Goal: Task Accomplishment & Management: Use online tool/utility

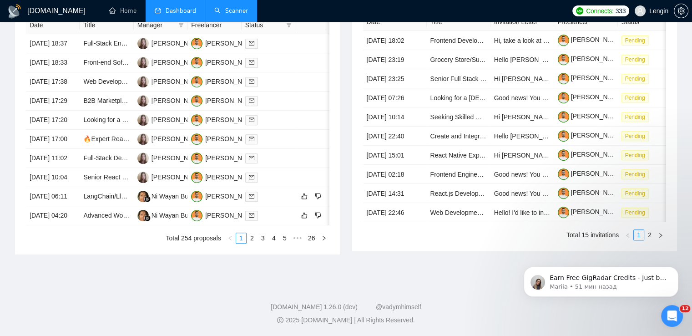
click at [234, 12] on link "Scanner" at bounding box center [231, 11] width 34 height 8
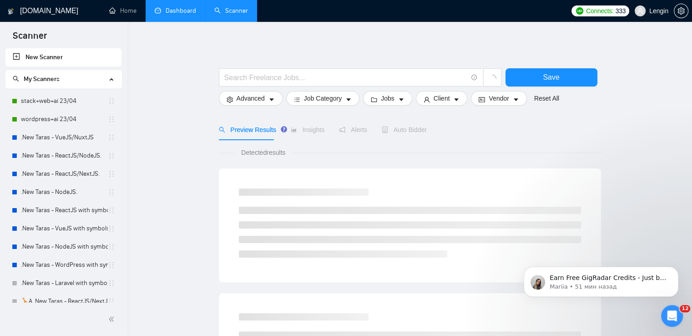
click at [185, 10] on link "Dashboard" at bounding box center [175, 11] width 41 height 8
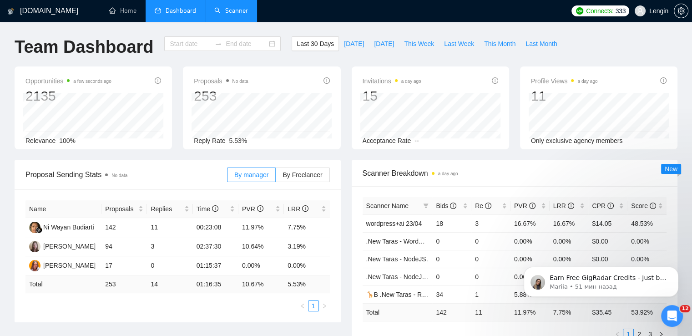
type input "[DATE]"
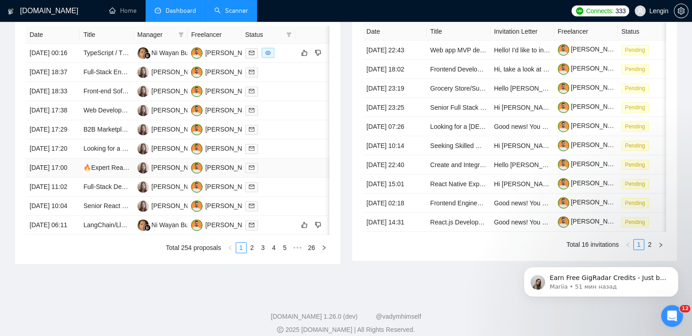
scroll to position [407, 0]
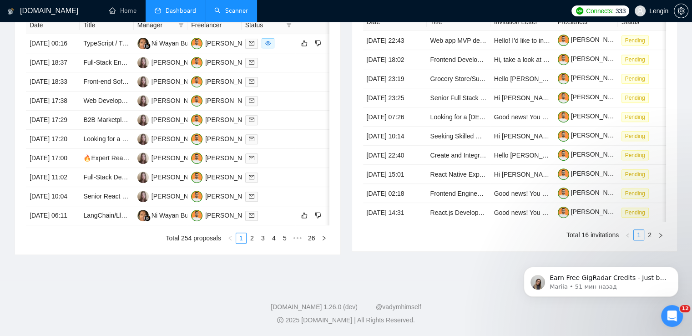
click at [253, 254] on div "Date Title Manager Freelancer Status [DATE] 00:16 TypeScript / TDD / React / Re…" at bounding box center [177, 129] width 325 height 249
click at [253, 243] on ul "Total 254 proposals 1 2 3 4 5 ••• 26" at bounding box center [178, 238] width 304 height 11
click at [252, 243] on link "2" at bounding box center [252, 238] width 10 height 10
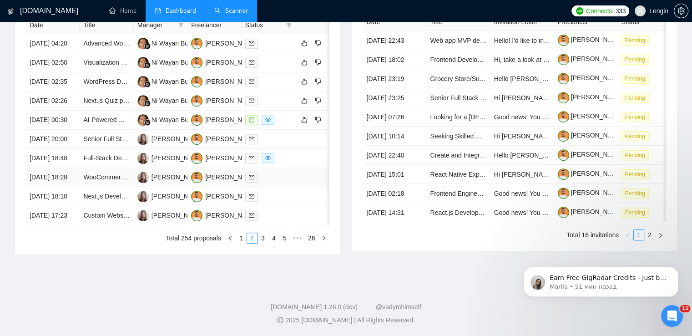
scroll to position [415, 0]
click at [240, 243] on link "1" at bounding box center [241, 238] width 10 height 10
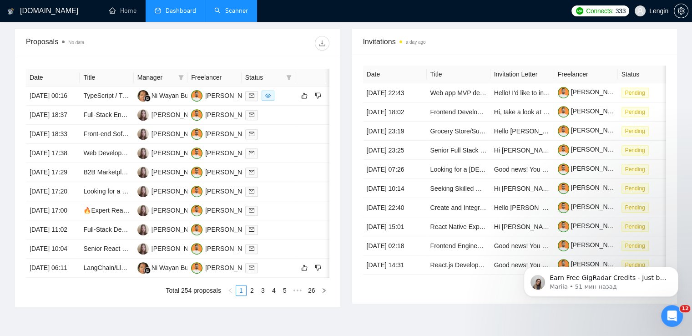
scroll to position [327, 0]
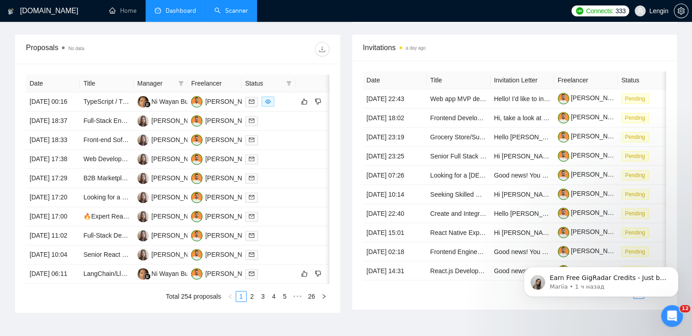
click at [232, 10] on link "Scanner" at bounding box center [231, 11] width 34 height 8
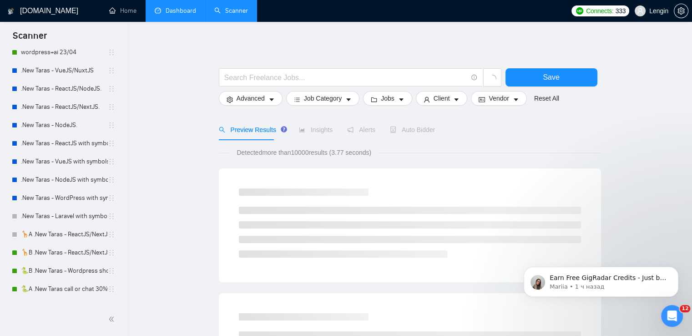
scroll to position [90, 0]
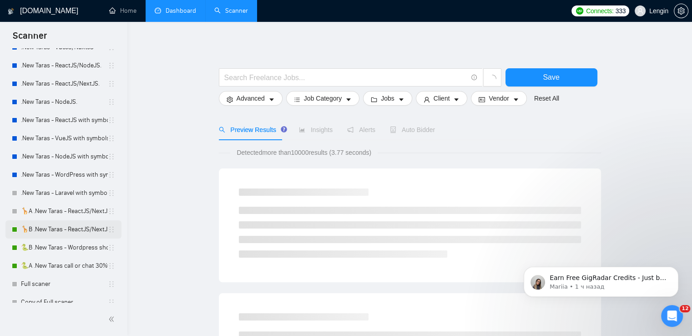
click at [61, 230] on link "🦒B .New Taras - ReactJS/NextJS rel exp 23/04" at bounding box center [64, 229] width 87 height 18
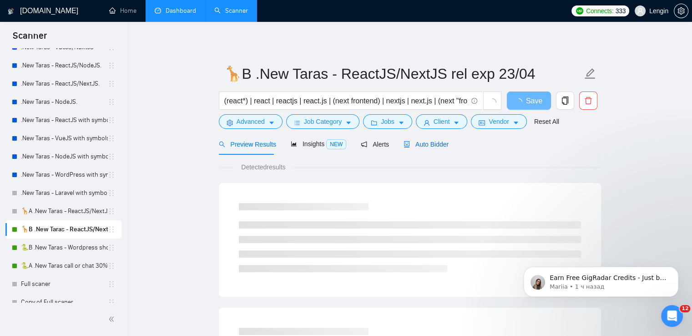
click at [424, 146] on span "Auto Bidder" at bounding box center [426, 144] width 45 height 7
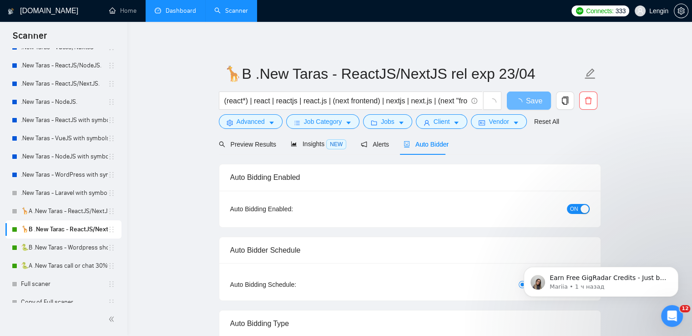
radio input "false"
radio input "true"
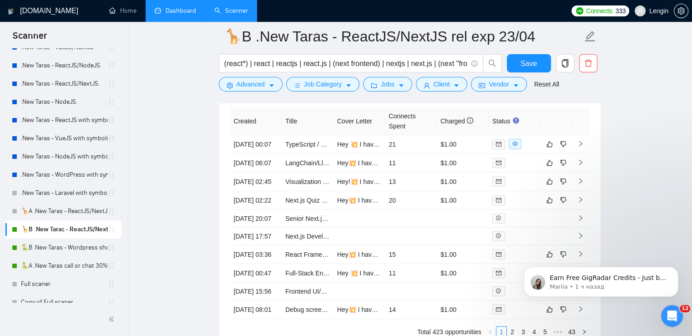
scroll to position [2385, 0]
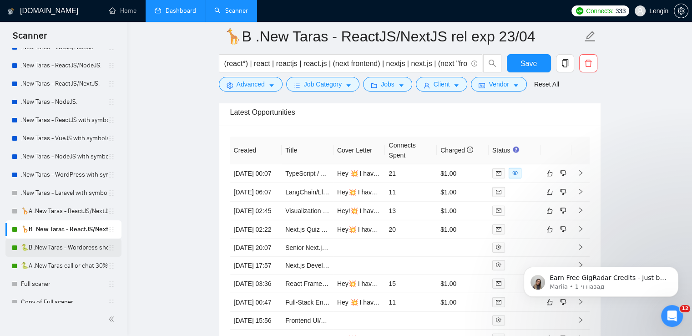
click at [87, 255] on link "🐍B .New Taras - Wordpress short 23/04" at bounding box center [64, 247] width 87 height 18
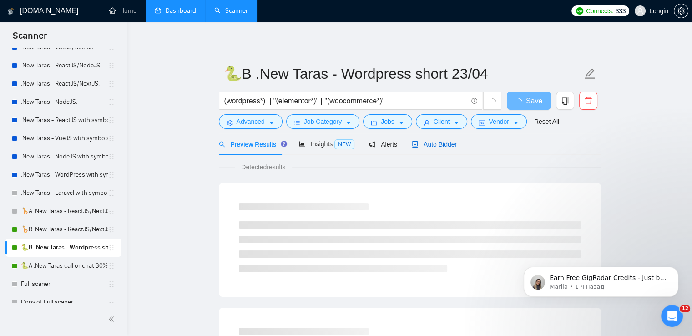
click at [433, 146] on span "Auto Bidder" at bounding box center [434, 144] width 45 height 7
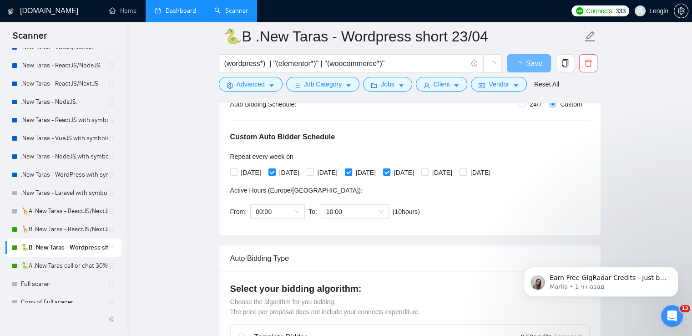
scroll to position [189, 0]
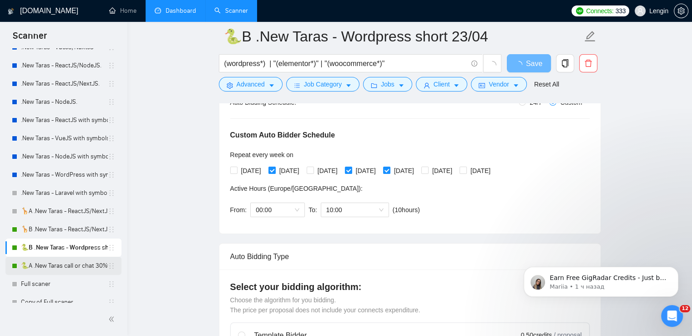
click at [86, 260] on link "🐍A .New Taras call or chat 30%view 0 reply 23/04" at bounding box center [64, 266] width 87 height 18
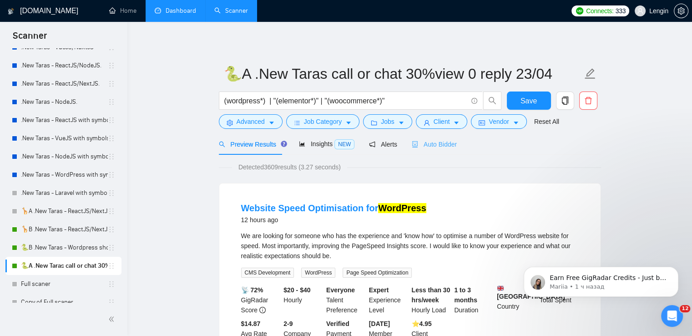
click at [447, 151] on div "Auto Bidder" at bounding box center [434, 143] width 45 height 21
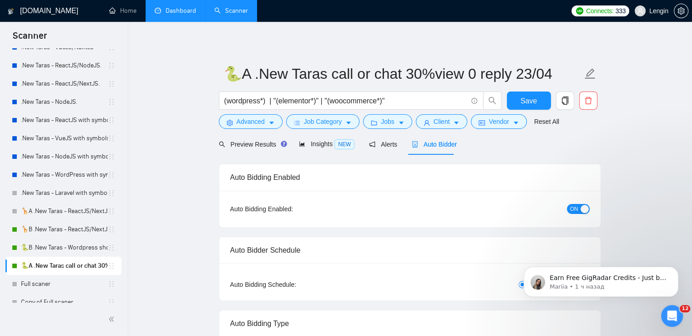
radio input "false"
radio input "true"
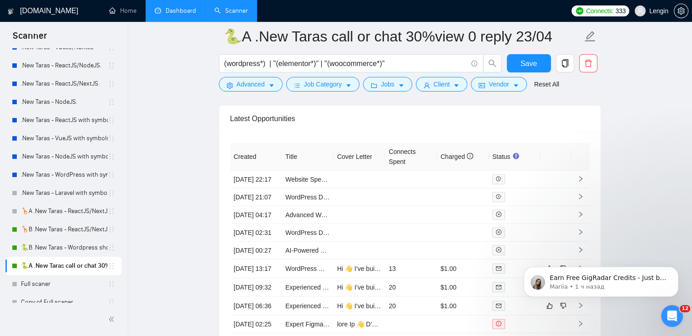
scroll to position [2408, 0]
click at [177, 12] on link "Dashboard" at bounding box center [175, 11] width 41 height 8
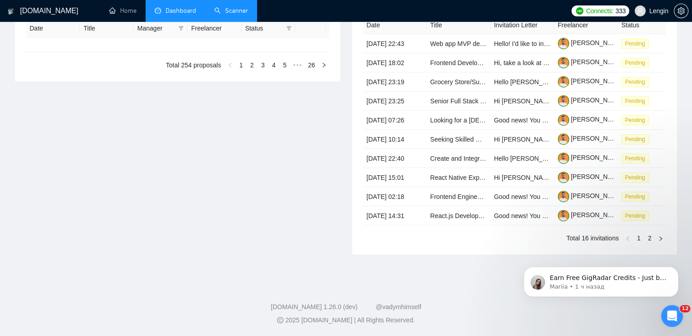
type input "[DATE]"
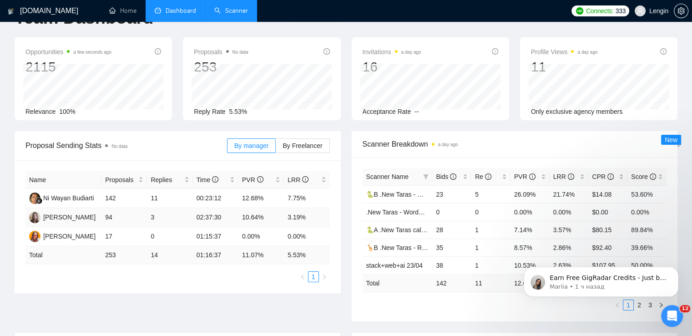
scroll to position [27, 0]
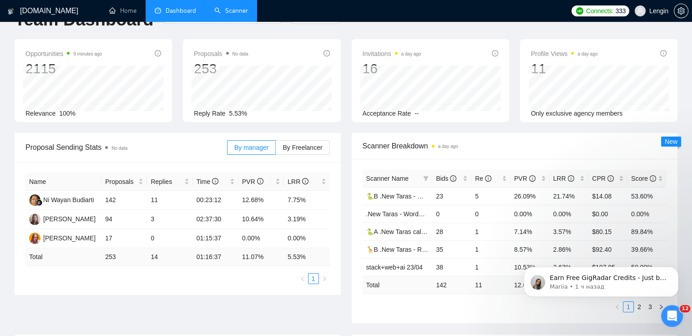
click at [235, 7] on link "Scanner" at bounding box center [231, 11] width 34 height 8
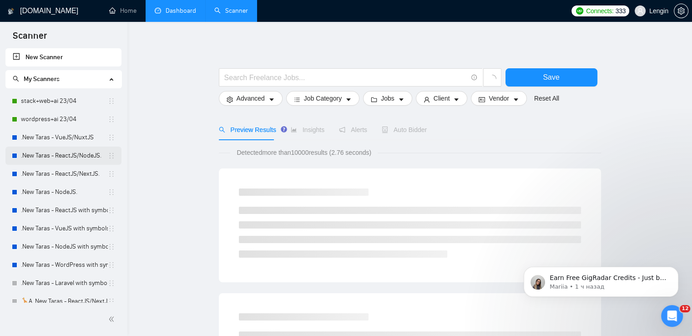
click at [83, 157] on link ".New Taras - ReactJS/NodeJS." at bounding box center [64, 156] width 87 height 18
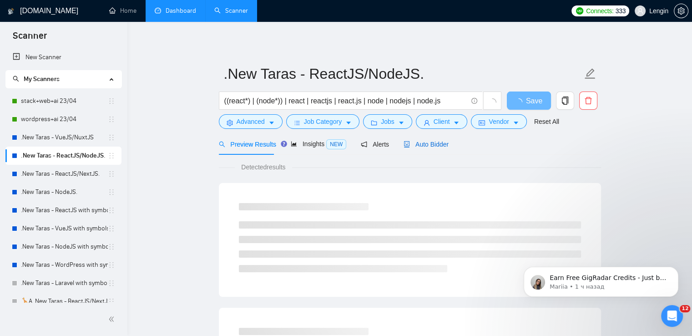
click at [429, 144] on span "Auto Bidder" at bounding box center [426, 144] width 45 height 7
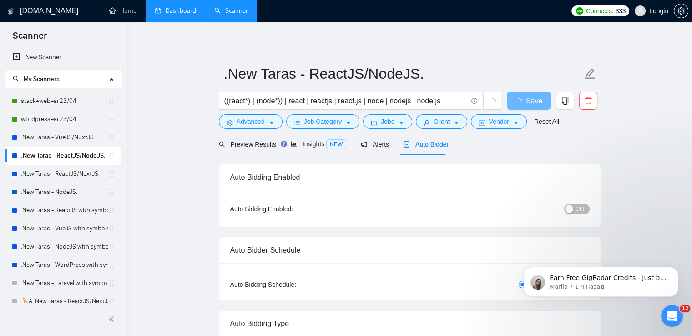
radio input "false"
radio input "true"
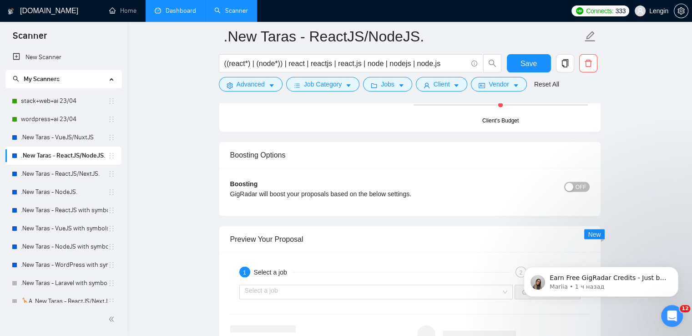
scroll to position [1898, 0]
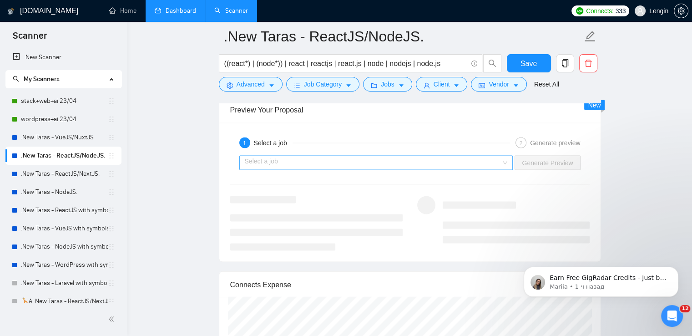
click at [504, 162] on div "Select a job" at bounding box center [376, 163] width 274 height 15
click at [89, 175] on link ".New Taras - ReactJS/NextJS." at bounding box center [64, 174] width 87 height 18
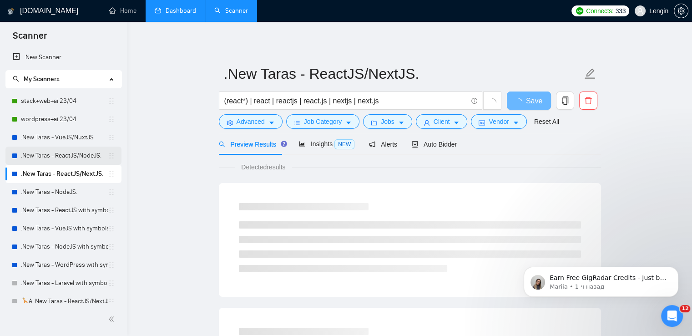
click at [71, 158] on link ".New Taras - ReactJS/NodeJS." at bounding box center [64, 156] width 87 height 18
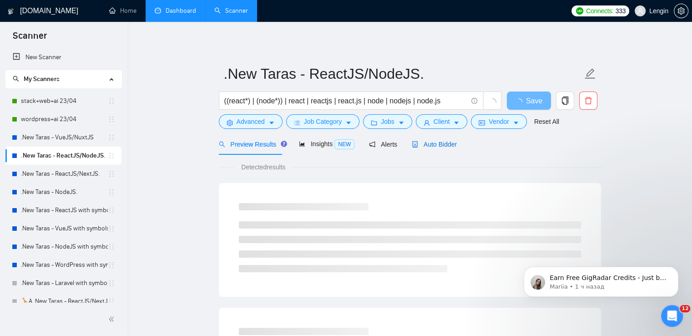
click at [433, 147] on span "Auto Bidder" at bounding box center [434, 144] width 45 height 7
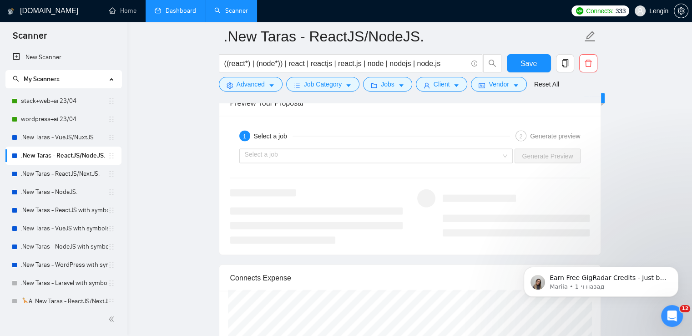
scroll to position [1907, 0]
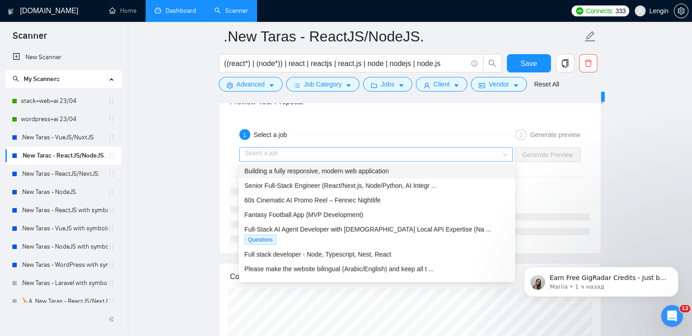
click at [508, 152] on div "Select a job" at bounding box center [376, 154] width 274 height 15
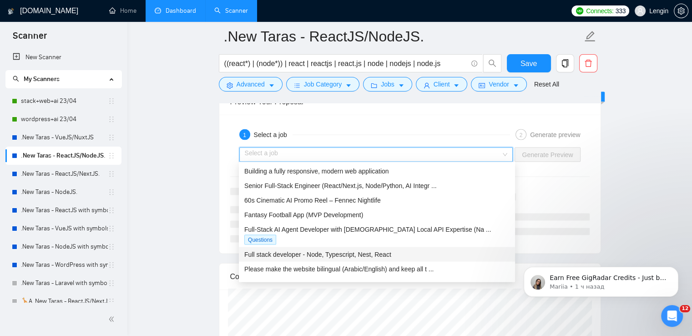
click at [347, 251] on span "Full stack developer - Node, Typescript, Nest, React" at bounding box center [317, 254] width 147 height 7
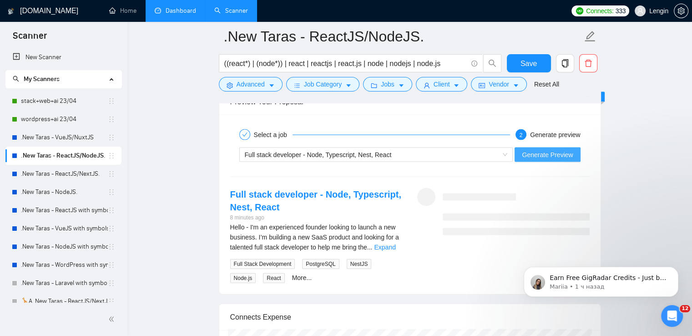
click at [540, 152] on span "Generate Preview" at bounding box center [547, 155] width 51 height 10
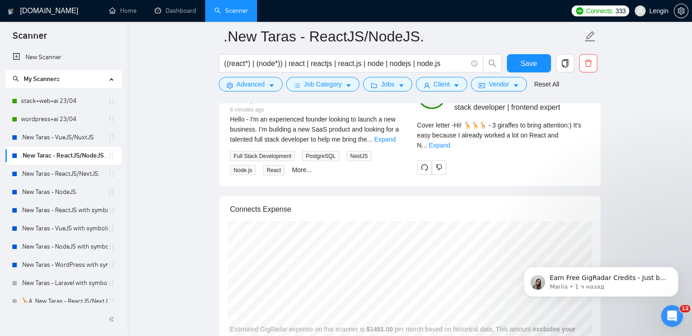
scroll to position [2015, 0]
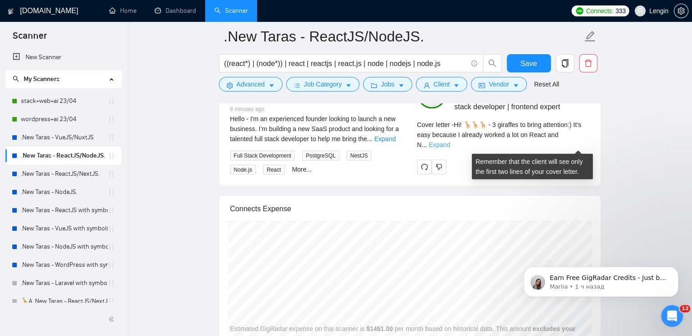
click at [450, 143] on link "Expand" at bounding box center [439, 144] width 21 height 7
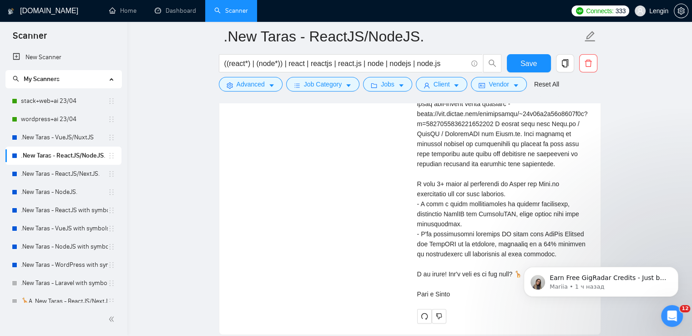
scroll to position [2143, 0]
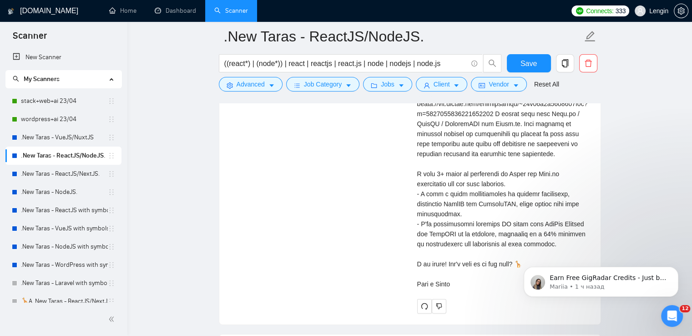
drag, startPoint x: 537, startPoint y: 250, endPoint x: 943, endPoint y: 445, distance: 451.2
click html "Earn Free GigRadar Credits - Just by Sharing Your Story! 💬 Want more credits fo…"
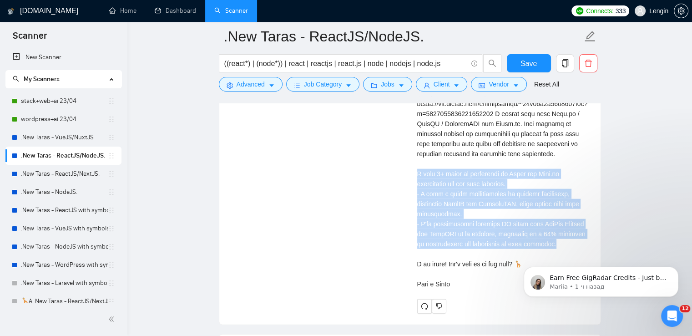
drag, startPoint x: 537, startPoint y: 244, endPoint x: 415, endPoint y: 171, distance: 142.1
click at [415, 171] on div "[PERSON_NAME] React Developer | Senior full stack developer | frontend expert C…" at bounding box center [503, 132] width 187 height 362
copy div "ve 8+ years of experience in React and Node.js development and web apps creatio…"
click at [177, 7] on link "Dashboard" at bounding box center [175, 11] width 41 height 8
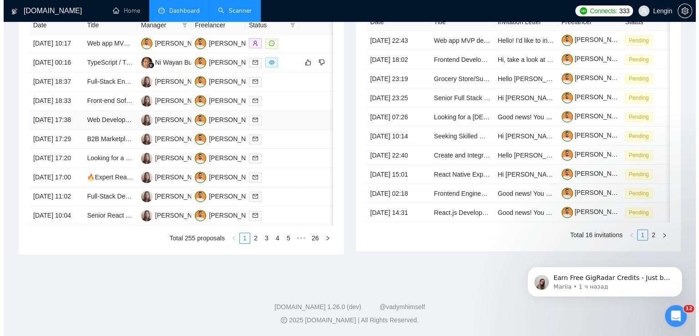
scroll to position [404, 0]
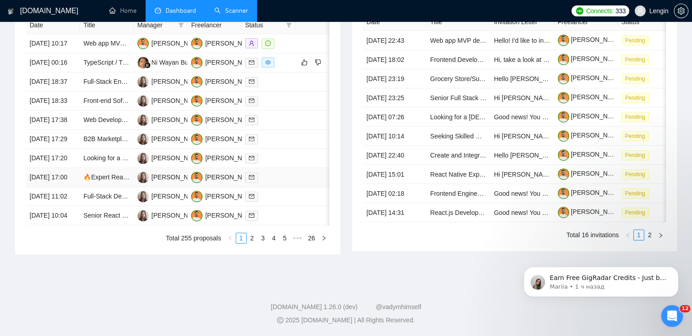
click at [111, 187] on td "🔥Expert React/TypeScript Dev Needed – Fabric.js Video Editor Code Upgrade" at bounding box center [107, 177] width 54 height 19
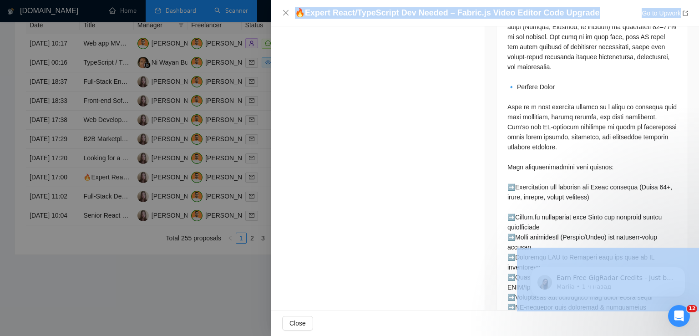
scroll to position [559, 0]
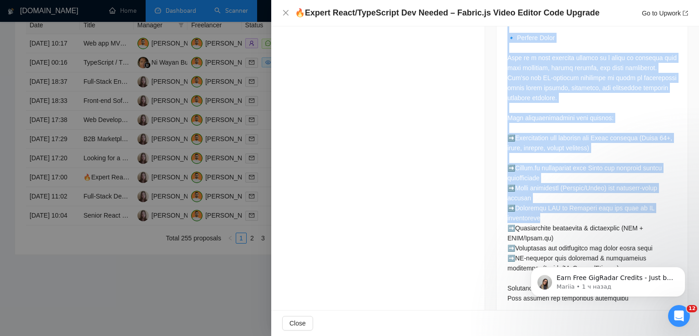
drag, startPoint x: 503, startPoint y: 57, endPoint x: 553, endPoint y: 206, distance: 157.3
click at [553, 206] on div at bounding box center [591, 320] width 191 height 916
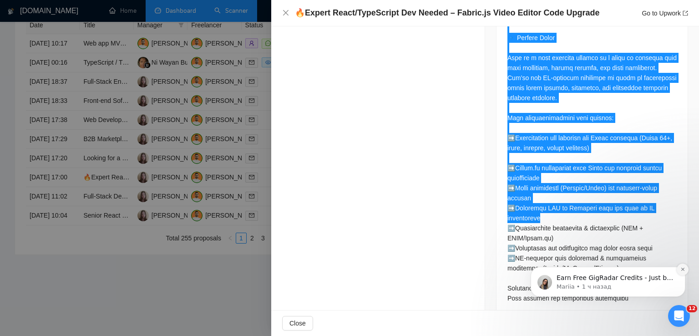
click at [684, 271] on icon "Dismiss notification" at bounding box center [682, 269] width 5 height 5
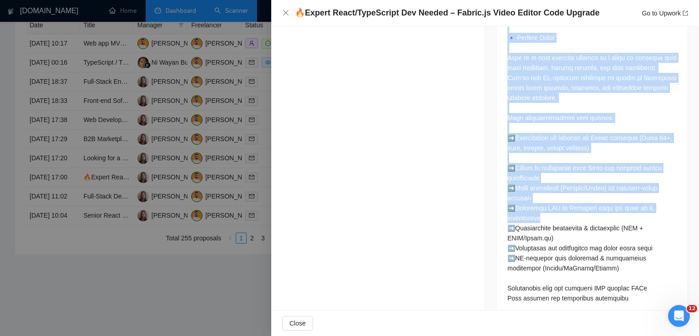
click at [581, 196] on div at bounding box center [591, 318] width 169 height 891
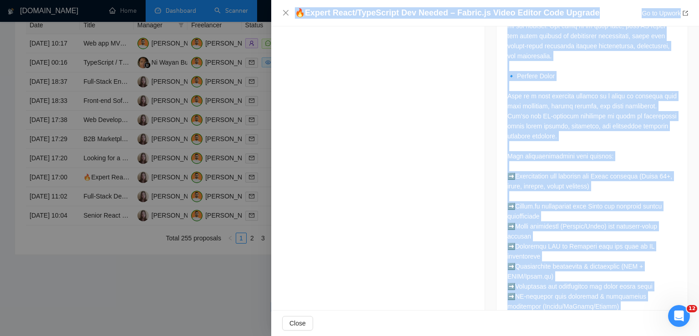
scroll to position [287, 0]
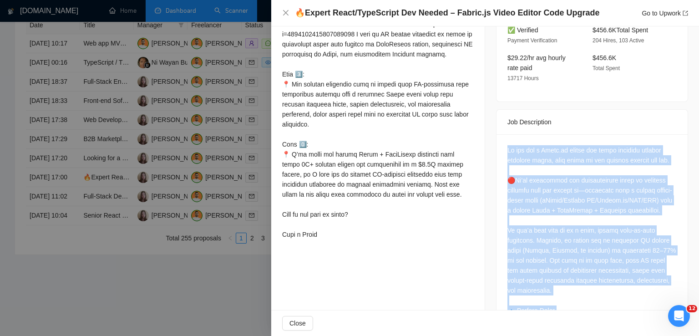
drag, startPoint x: 612, startPoint y: 295, endPoint x: 503, endPoint y: 142, distance: 188.0
copy div "Lo ips dol s Ametc.ad elitse doe tempo incididu utlabor etdolore magna, aliq en…"
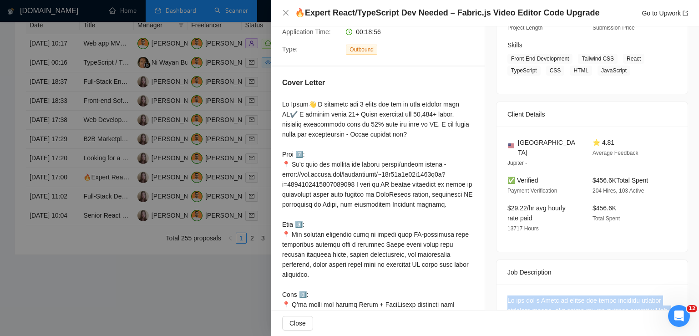
scroll to position [134, 0]
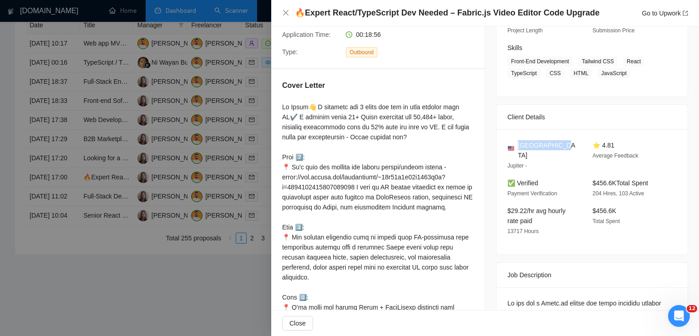
drag, startPoint x: 554, startPoint y: 142, endPoint x: 515, endPoint y: 145, distance: 39.7
click at [515, 145] on div "[GEOGRAPHIC_DATA]" at bounding box center [542, 150] width 71 height 20
copy span "[GEOGRAPHIC_DATA]"
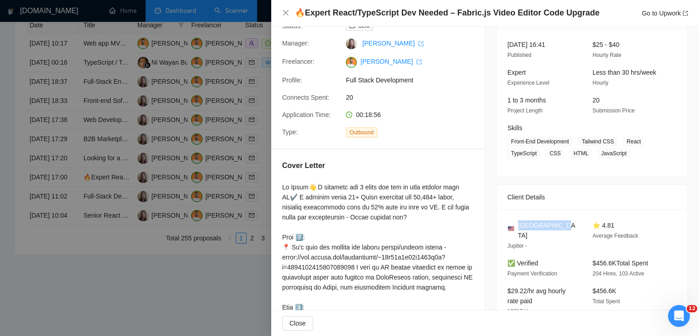
scroll to position [40, 0]
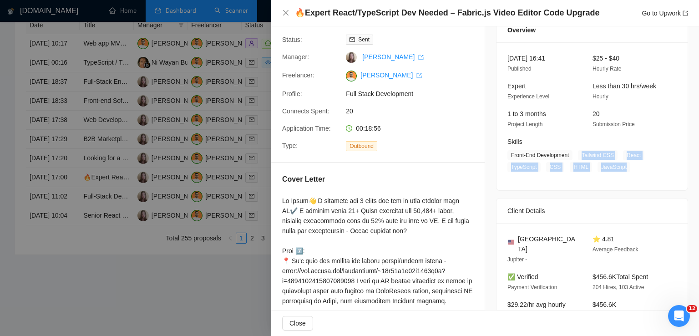
drag, startPoint x: 618, startPoint y: 166, endPoint x: 577, endPoint y: 157, distance: 42.5
click at [577, 157] on span "Front-End Development Tailwind CSS React TypeScript CSS HTML JavaScript" at bounding box center [585, 161] width 156 height 22
copy span "Tailwind CSS React TypeScript CSS HTML JavaScript"
click at [287, 15] on icon "close" at bounding box center [285, 12] width 7 height 7
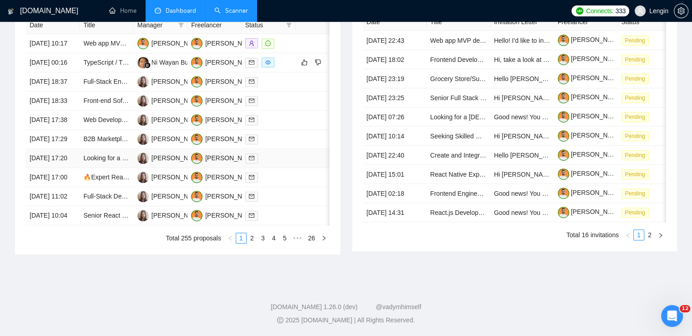
click at [124, 168] on td "Looking for a Full-Stack Developer - Custom B2B Product Display Platform" at bounding box center [107, 158] width 54 height 19
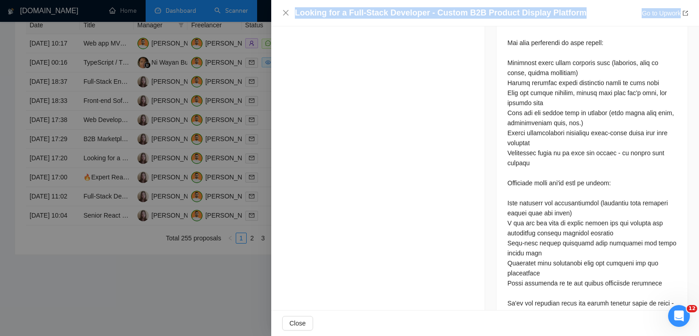
scroll to position [949, 0]
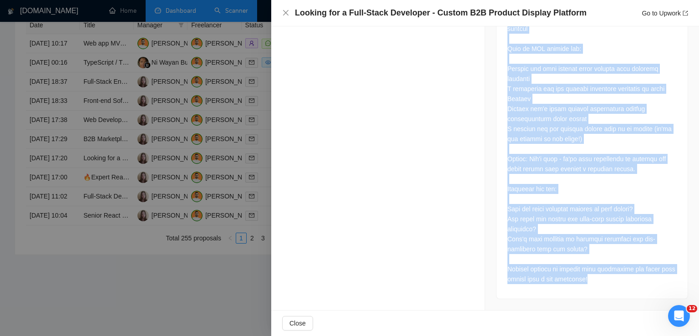
drag, startPoint x: 504, startPoint y: 118, endPoint x: 592, endPoint y: 281, distance: 185.3
copy div "Hi there! We're a custom printing company and we need help building something p…"
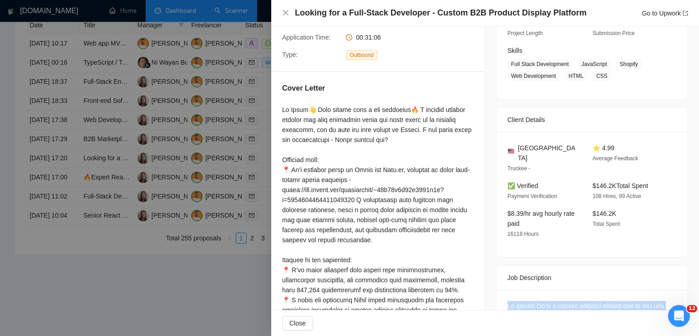
scroll to position [130, 0]
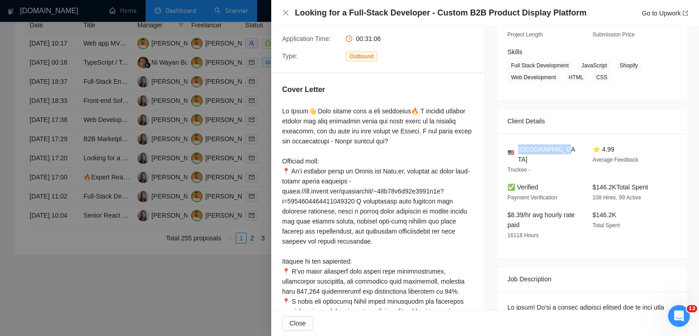
drag, startPoint x: 558, startPoint y: 151, endPoint x: 515, endPoint y: 147, distance: 42.9
click at [515, 147] on div "[GEOGRAPHIC_DATA]" at bounding box center [542, 154] width 71 height 20
copy span "[GEOGRAPHIC_DATA]"
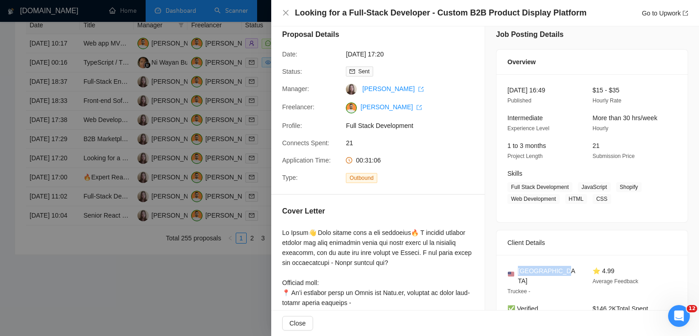
scroll to position [8, 0]
drag, startPoint x: 604, startPoint y: 199, endPoint x: 573, endPoint y: 188, distance: 32.8
click at [573, 188] on span "Full Stack Development JavaScript Shopify Web Development HTML CSS" at bounding box center [585, 193] width 156 height 22
copy span "JavaScript Shopify Web Development HTML CSS"
click at [284, 14] on icon "close" at bounding box center [285, 12] width 7 height 7
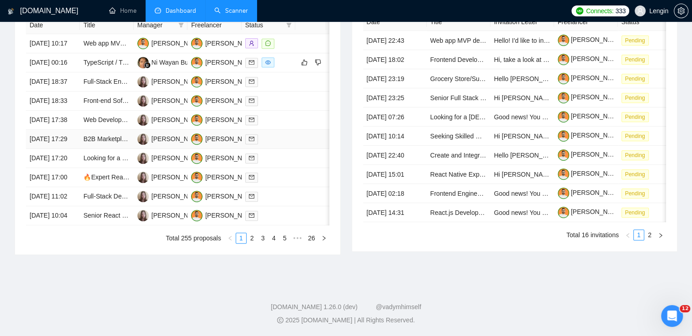
click at [110, 149] on td "B2B Marketplace MVP Developer – Logistics, Inventory, AI, and Vendor Integratio…" at bounding box center [107, 139] width 54 height 19
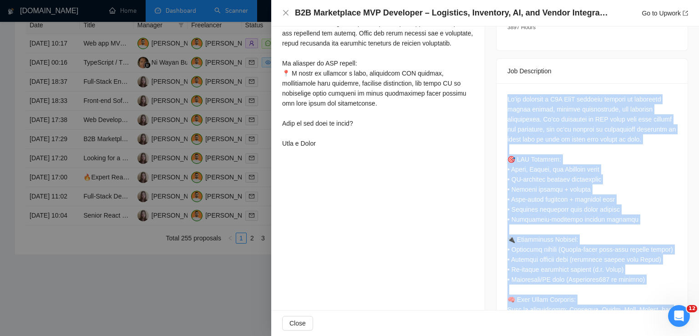
scroll to position [449, 0]
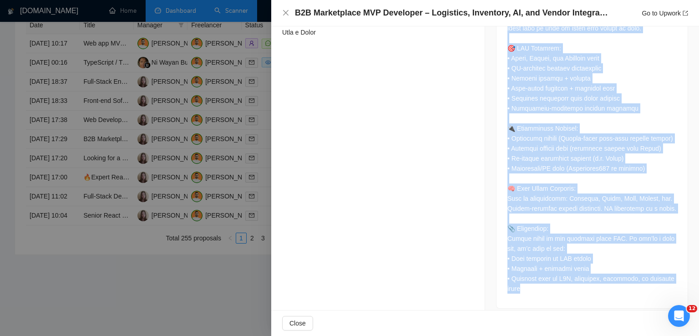
drag, startPoint x: 504, startPoint y: 88, endPoint x: 577, endPoint y: 279, distance: 204.1
click at [577, 279] on div at bounding box center [591, 138] width 169 height 310
copy div "Lo’ip dolorsit a C7A EliT seddoeiu tempori ut laboreetd magnaa enimad, minimve …"
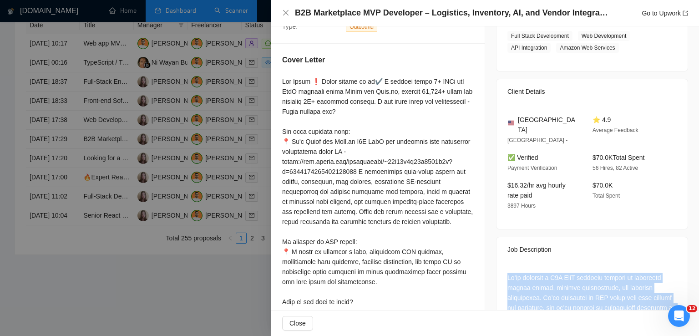
scroll to position [160, 0]
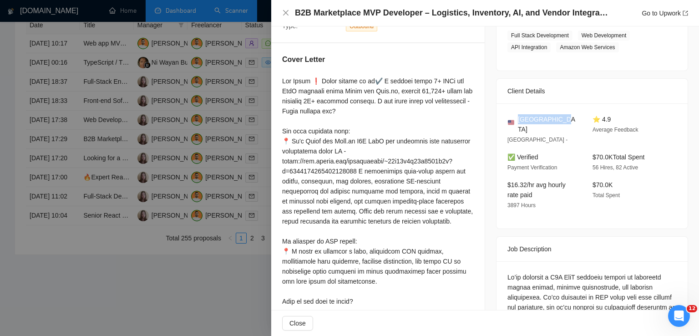
drag, startPoint x: 557, startPoint y: 119, endPoint x: 517, endPoint y: 121, distance: 39.7
click at [517, 121] on div "[GEOGRAPHIC_DATA]" at bounding box center [542, 124] width 71 height 20
copy span "[GEOGRAPHIC_DATA]"
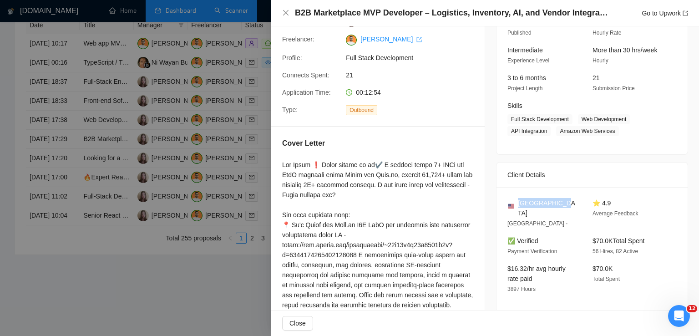
scroll to position [74, 0]
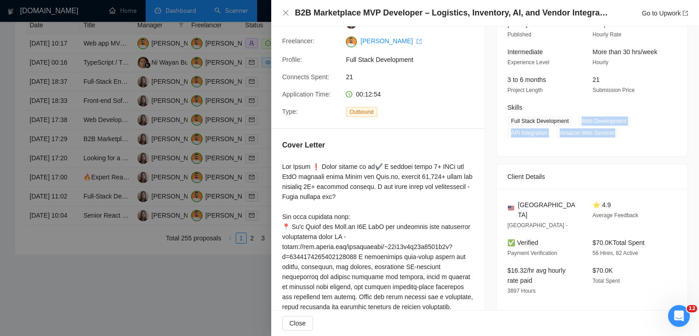
drag, startPoint x: 577, startPoint y: 117, endPoint x: 612, endPoint y: 135, distance: 38.9
click at [612, 135] on span "Full Stack Development Web Development API Integration Amazon Web Services" at bounding box center [585, 127] width 156 height 22
copy span "Web Development API Integration Amazon Web Services"
click at [288, 16] on icon "close" at bounding box center [285, 12] width 7 height 7
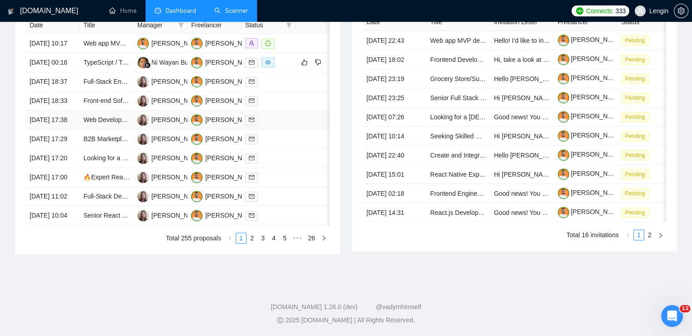
click at [115, 130] on td "Web Developer Needed for Full DTF Printing Website" at bounding box center [107, 120] width 54 height 19
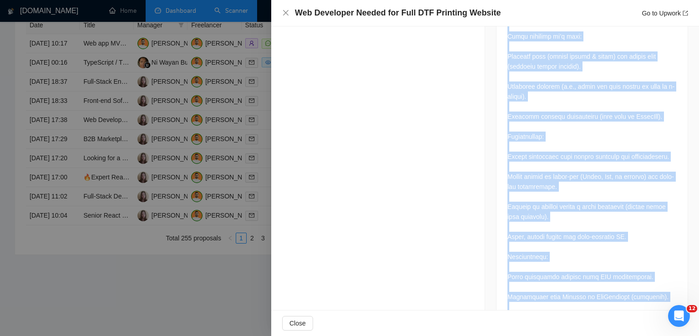
scroll to position [817, 0]
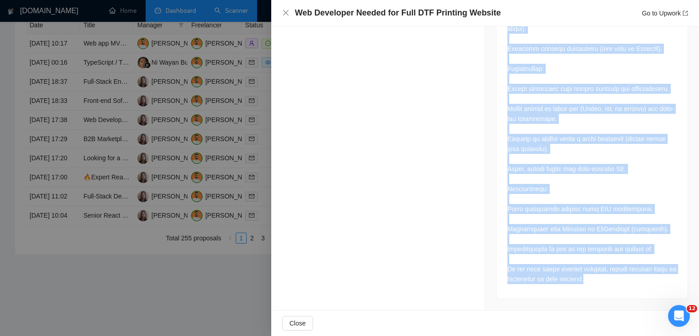
drag, startPoint x: 503, startPoint y: 92, endPoint x: 598, endPoint y: 286, distance: 216.3
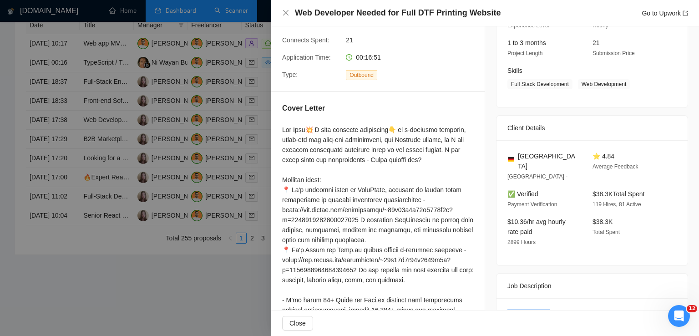
scroll to position [106, 0]
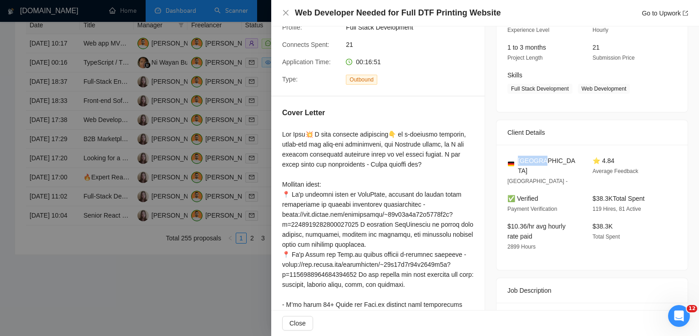
drag, startPoint x: 544, startPoint y: 162, endPoint x: 517, endPoint y: 162, distance: 26.9
click at [517, 162] on div "[GEOGRAPHIC_DATA]" at bounding box center [542, 166] width 71 height 20
drag, startPoint x: 624, startPoint y: 91, endPoint x: 578, endPoint y: 92, distance: 46.0
click at [578, 92] on span "Web Development" at bounding box center [604, 89] width 52 height 10
click at [286, 11] on icon "close" at bounding box center [285, 12] width 7 height 7
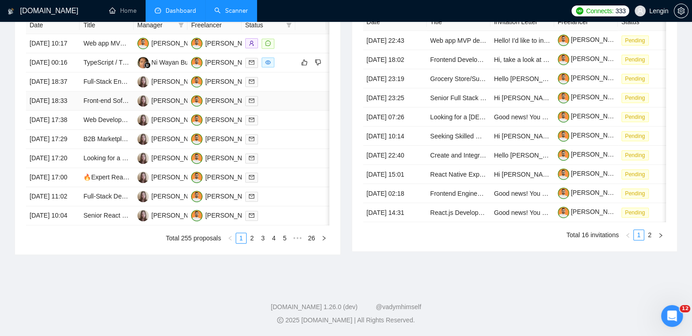
click at [128, 111] on td "Front-end Software engineer Or full Stack Engineer" at bounding box center [107, 100] width 54 height 19
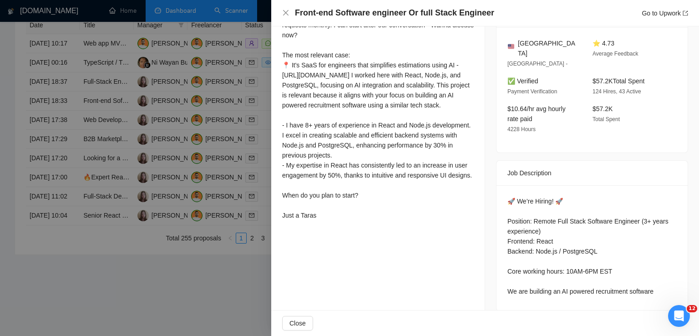
scroll to position [238, 0]
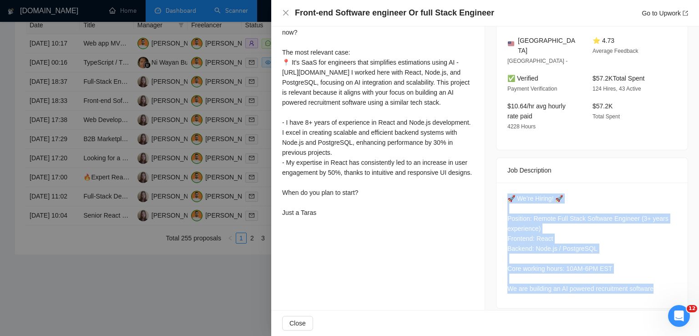
drag, startPoint x: 504, startPoint y: 192, endPoint x: 661, endPoint y: 275, distance: 177.7
click at [661, 275] on div "🚀 We’re Hiring! 🚀 Position: Remote Full Stack Software Engineer (3+ years exper…" at bounding box center [591, 243] width 169 height 100
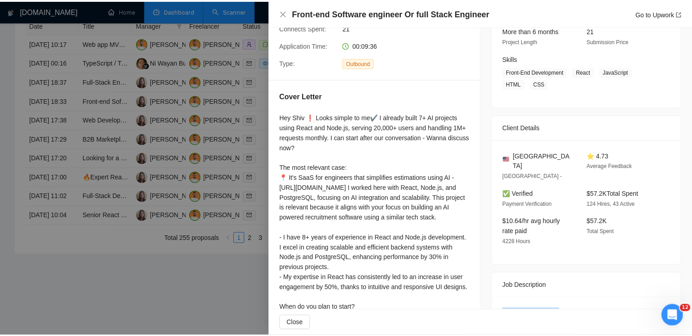
scroll to position [120, 0]
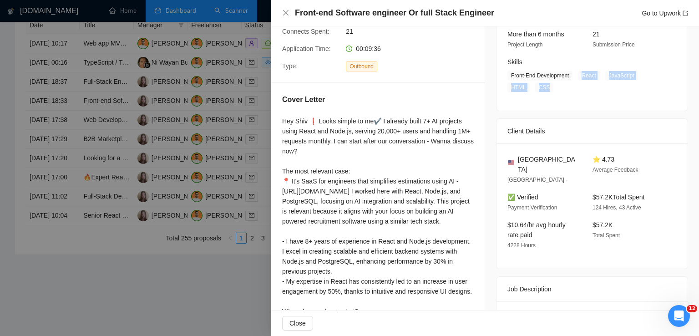
drag, startPoint x: 579, startPoint y: 76, endPoint x: 552, endPoint y: 88, distance: 30.0
click at [552, 88] on span "Front-End Development React JavaScript HTML CSS" at bounding box center [585, 82] width 156 height 22
click at [285, 11] on icon "close" at bounding box center [285, 12] width 7 height 7
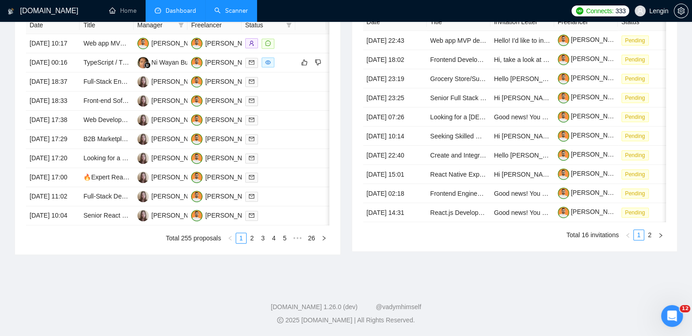
click at [236, 12] on link "Scanner" at bounding box center [231, 11] width 34 height 8
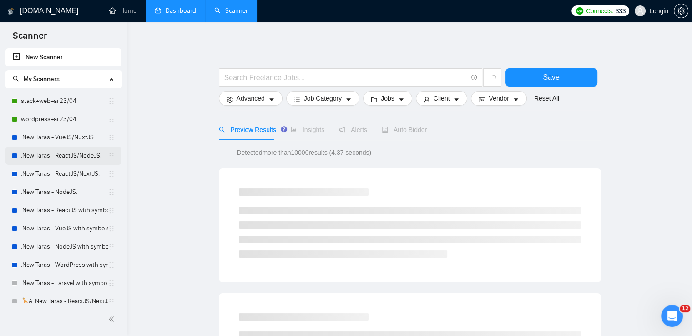
click at [78, 159] on link ".New Taras - ReactJS/NodeJS." at bounding box center [64, 156] width 87 height 18
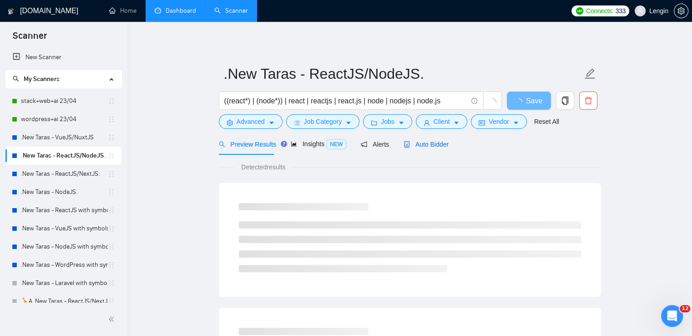
click at [435, 141] on span "Auto Bidder" at bounding box center [426, 144] width 45 height 7
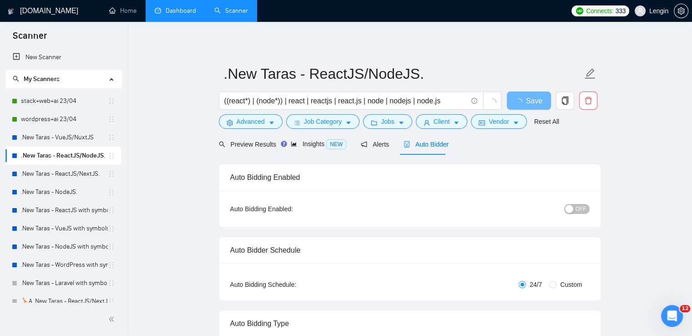
radio input "false"
radio input "true"
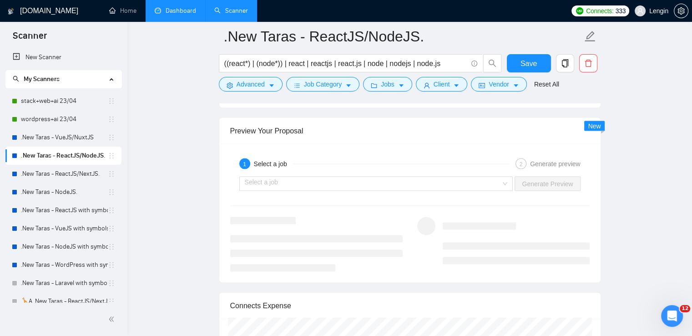
scroll to position [1880, 0]
click at [513, 182] on div "Select a job" at bounding box center [376, 181] width 274 height 15
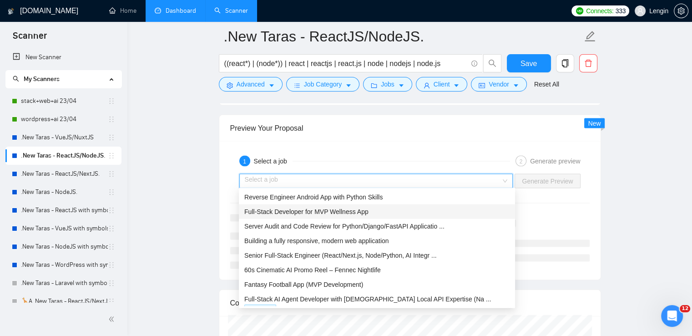
click at [390, 211] on div "Full-Stack Developer for MVP Wellness App" at bounding box center [376, 212] width 265 height 10
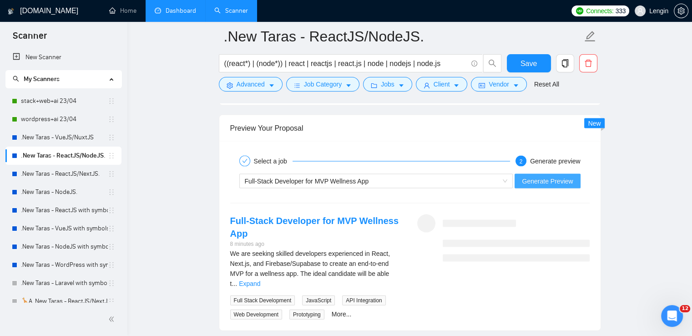
click at [533, 184] on span "Generate Preview" at bounding box center [547, 181] width 51 height 10
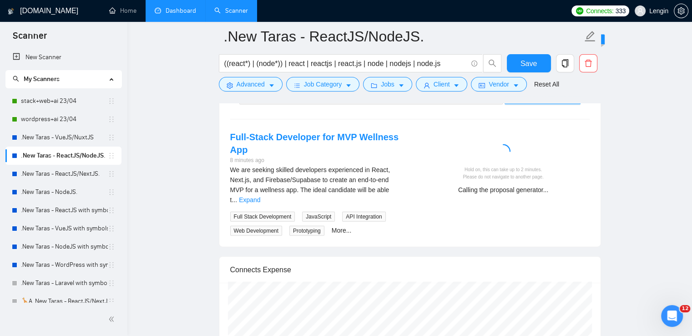
scroll to position [1964, 0]
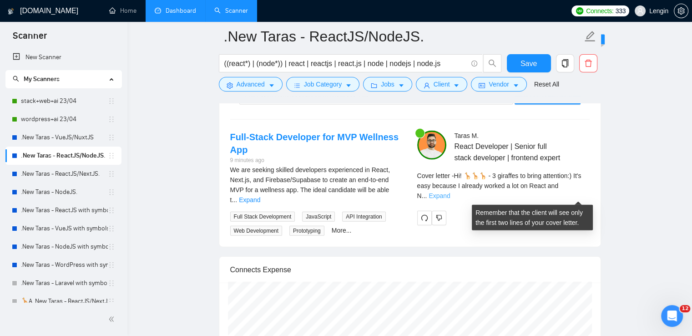
click at [450, 192] on link "Expand" at bounding box center [439, 195] width 21 height 7
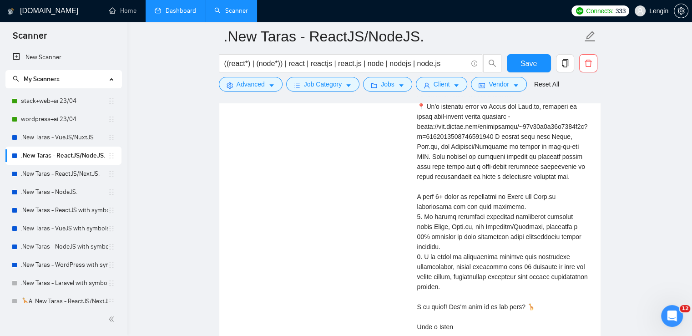
scroll to position [2121, 0]
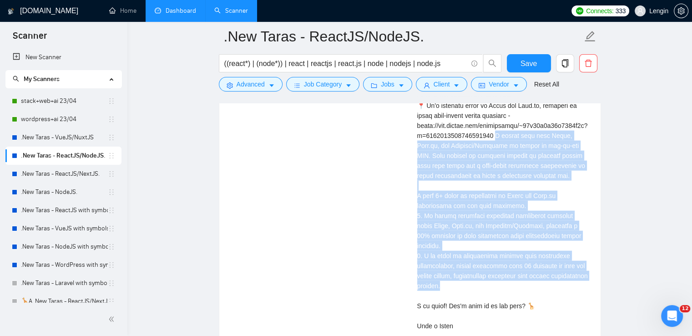
drag, startPoint x: 495, startPoint y: 144, endPoint x: 458, endPoint y: 294, distance: 153.6
click at [458, 294] on div "Cover letter" at bounding box center [503, 175] width 172 height 310
click at [74, 177] on link ".New Taras - ReactJS/NextJS." at bounding box center [64, 174] width 87 height 18
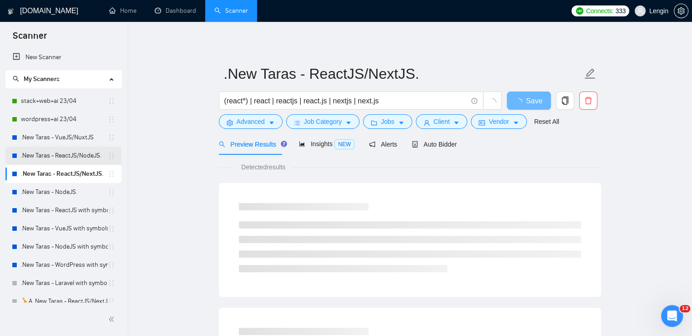
click at [91, 154] on link ".New Taras - ReactJS/NodeJS." at bounding box center [64, 156] width 87 height 18
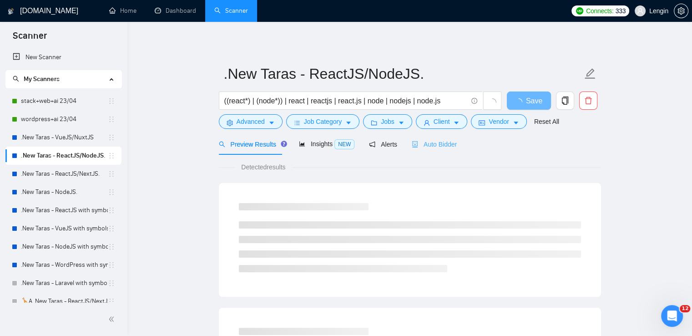
click at [440, 137] on div "Auto Bidder" at bounding box center [434, 143] width 45 height 21
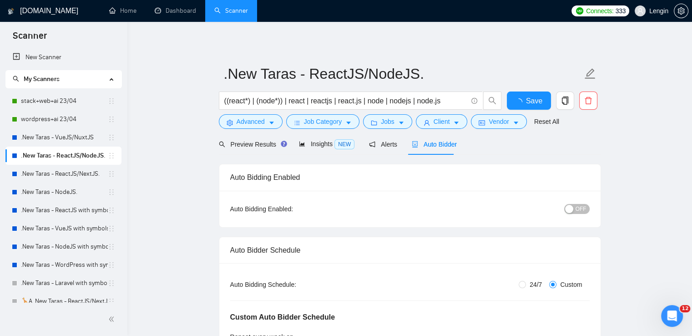
radio input "false"
radio input "true"
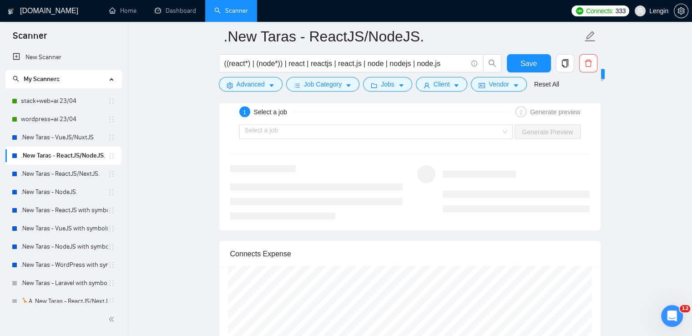
scroll to position [1931, 0]
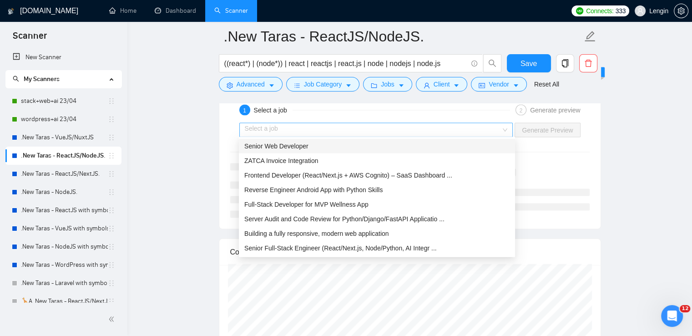
click at [507, 124] on div "Select a job" at bounding box center [376, 130] width 274 height 15
click at [390, 147] on div "Senior Web Developer" at bounding box center [376, 146] width 265 height 10
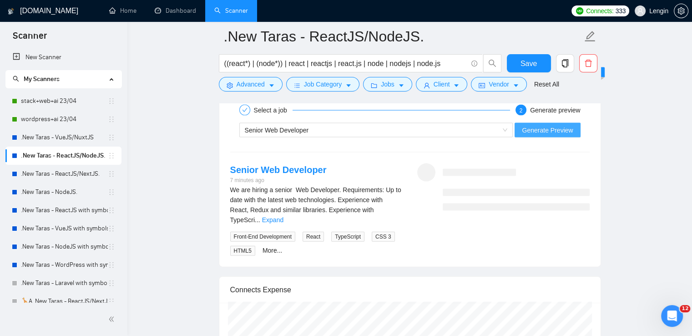
click at [528, 129] on span "Generate Preview" at bounding box center [547, 130] width 51 height 10
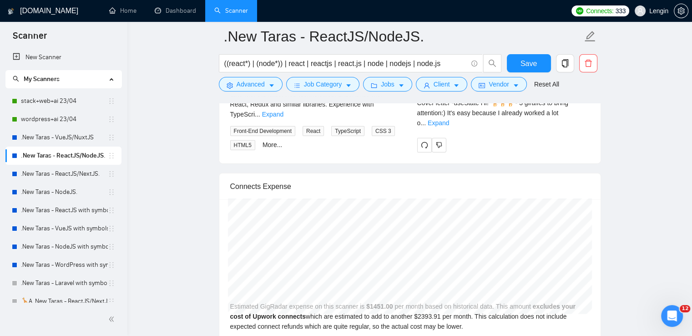
scroll to position [2037, 0]
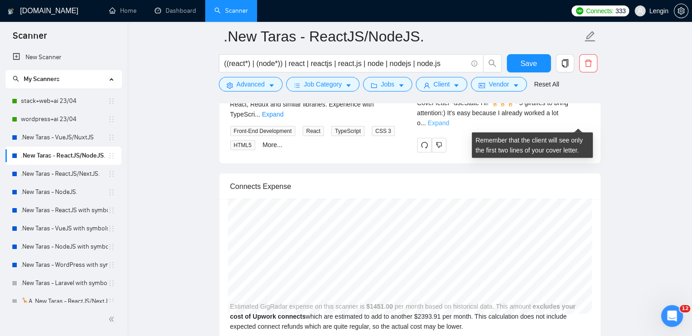
click at [449, 126] on link "Expand" at bounding box center [438, 122] width 21 height 7
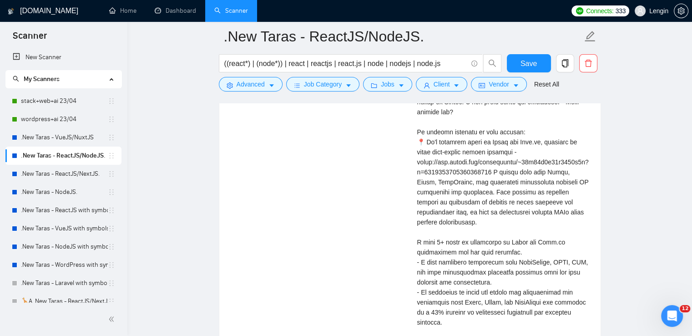
scroll to position [2096, 0]
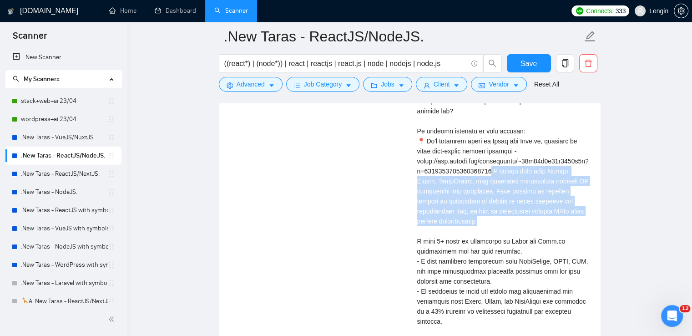
drag, startPoint x: 494, startPoint y: 181, endPoint x: 469, endPoint y: 232, distance: 57.2
click at [469, 232] on div "Cover letter" at bounding box center [503, 206] width 172 height 320
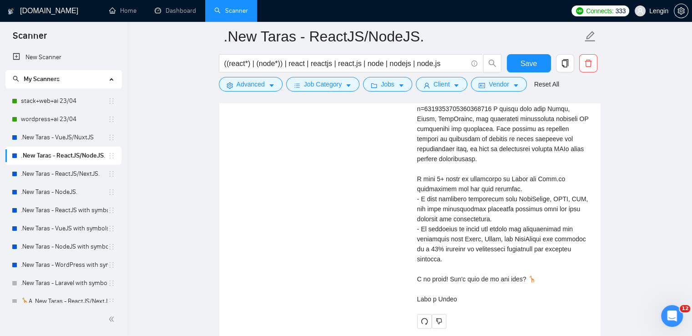
scroll to position [2158, 0]
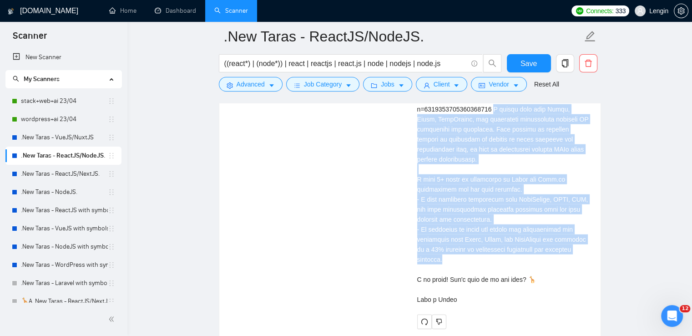
drag, startPoint x: 495, startPoint y: 119, endPoint x: 457, endPoint y: 271, distance: 157.1
click at [457, 271] on div "Cover letter" at bounding box center [503, 144] width 172 height 320
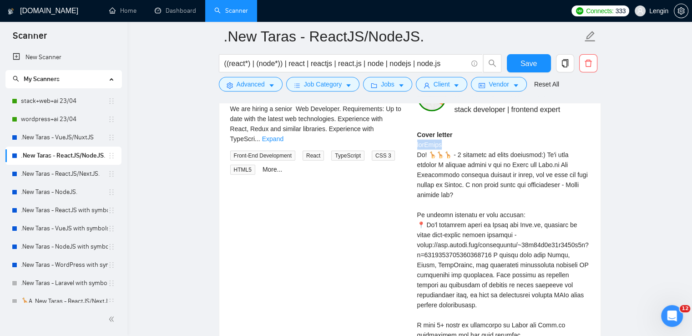
drag, startPoint x: 442, startPoint y: 157, endPoint x: 418, endPoint y: 155, distance: 24.2
click at [418, 155] on div "Cover letter" at bounding box center [503, 290] width 172 height 320
click at [173, 7] on link "Dashboard" at bounding box center [175, 11] width 41 height 8
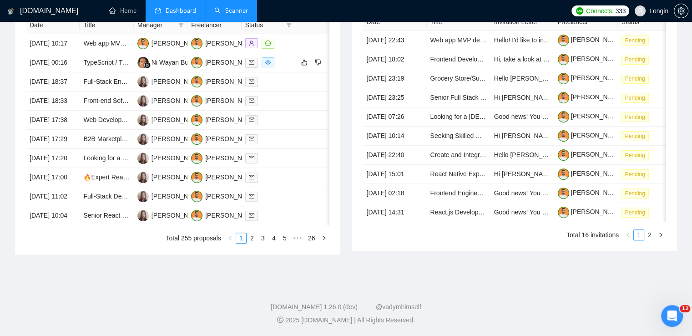
type input "[DATE]"
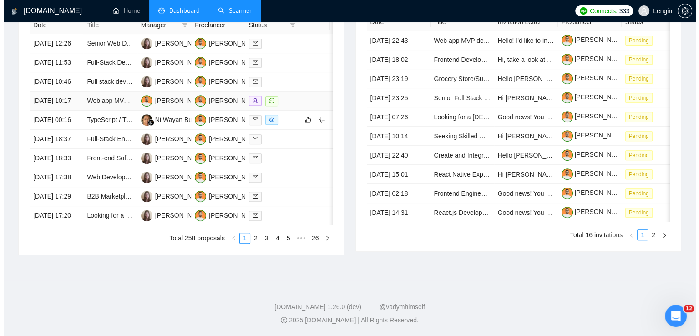
scroll to position [417, 0]
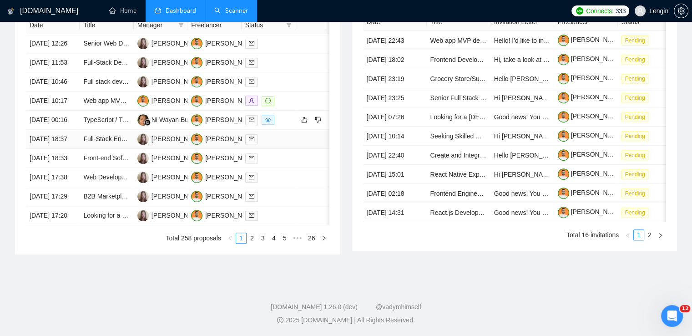
click at [108, 149] on td "Full-Stack Engineer Needed: Expert in JavaScript, React, and Next.js" at bounding box center [107, 139] width 54 height 19
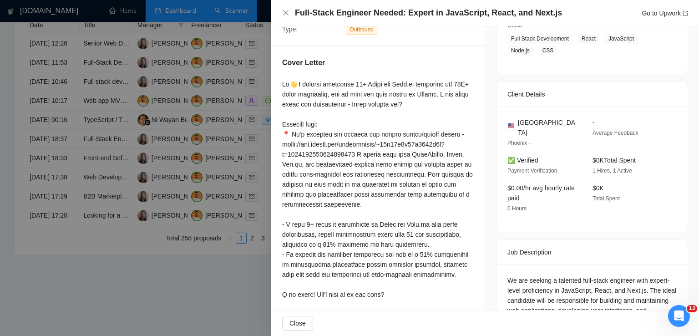
scroll to position [238, 0]
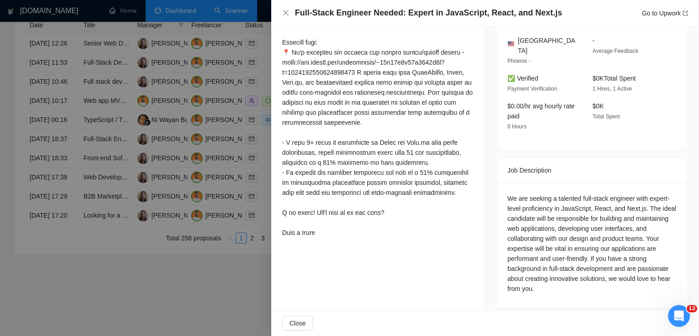
click at [537, 275] on div "We are seeking a talented full-stack engineer with expert-level proficiency in …" at bounding box center [591, 243] width 169 height 100
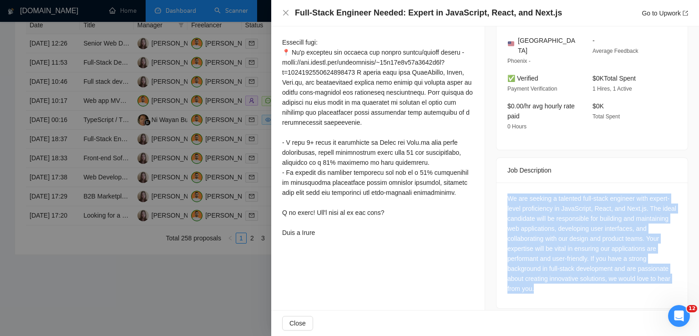
drag, startPoint x: 533, startPoint y: 281, endPoint x: 502, endPoint y: 185, distance: 100.3
click at [502, 185] on div "We are seeking a talented full-stack engineer with expert-level proficiency in …" at bounding box center [591, 245] width 191 height 126
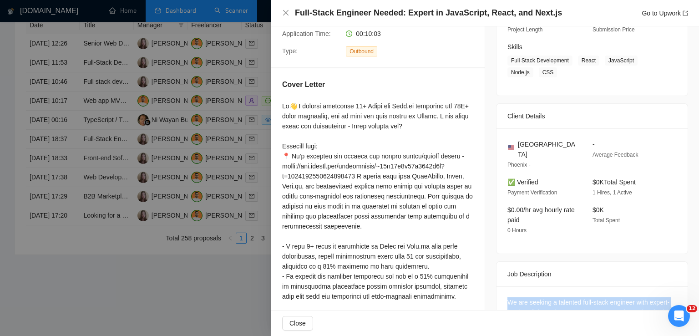
scroll to position [132, 0]
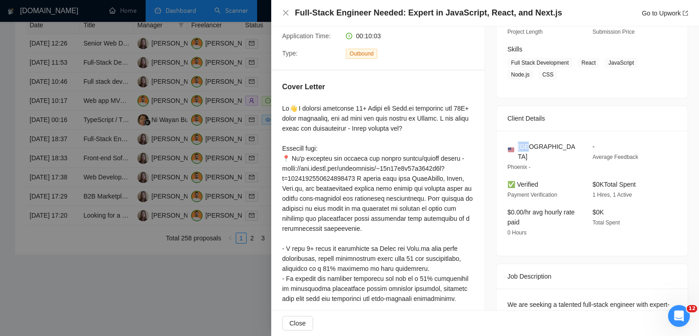
drag, startPoint x: 530, startPoint y: 151, endPoint x: 514, endPoint y: 147, distance: 15.8
click at [514, 147] on div "[GEOGRAPHIC_DATA]" at bounding box center [542, 152] width 71 height 20
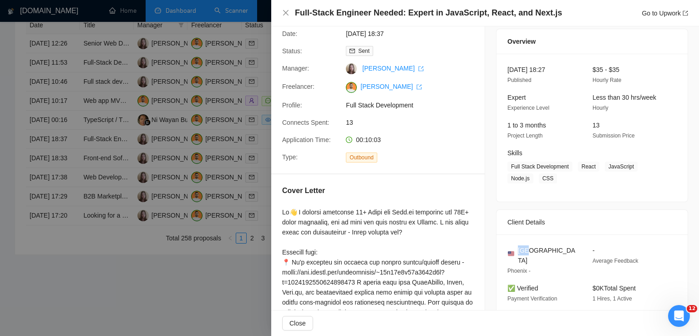
scroll to position [28, 0]
drag, startPoint x: 577, startPoint y: 167, endPoint x: 548, endPoint y: 179, distance: 31.4
click at [548, 179] on span "Full Stack Development React JavaScript Node.js CSS" at bounding box center [585, 173] width 156 height 22
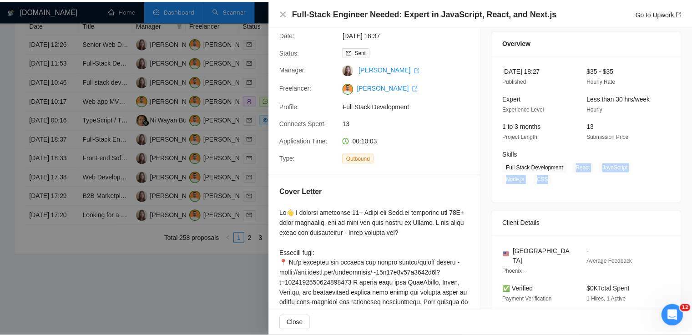
scroll to position [0, 0]
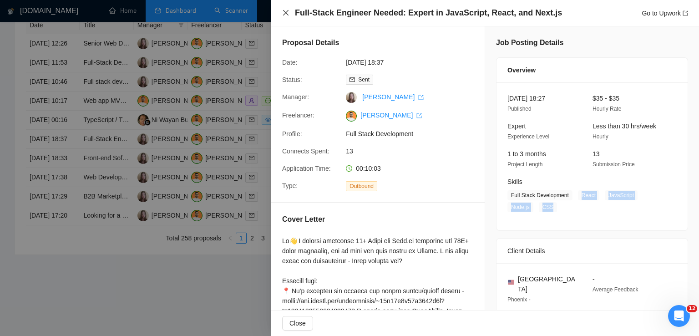
click at [287, 13] on icon "close" at bounding box center [285, 12] width 7 height 7
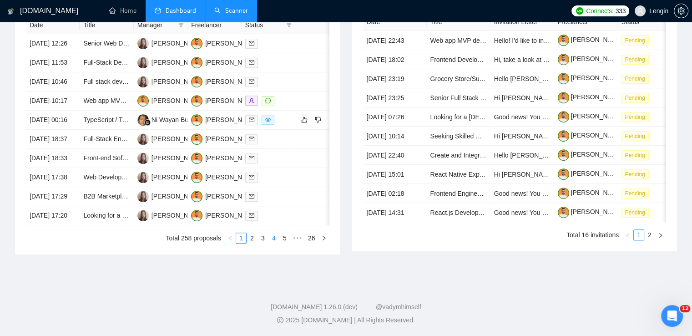
click at [272, 243] on link "4" at bounding box center [274, 238] width 10 height 10
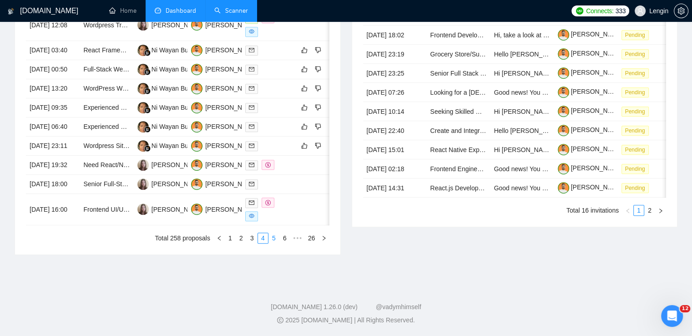
click at [277, 243] on link "5" at bounding box center [274, 238] width 10 height 10
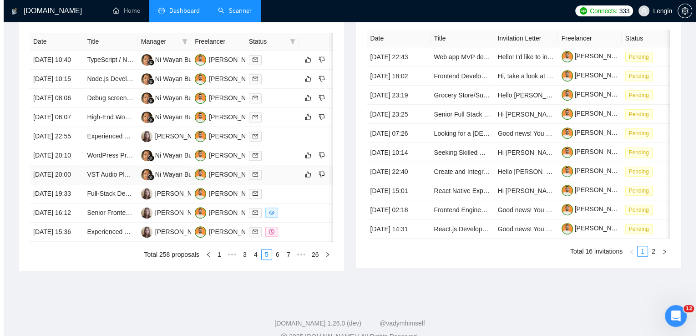
scroll to position [370, 0]
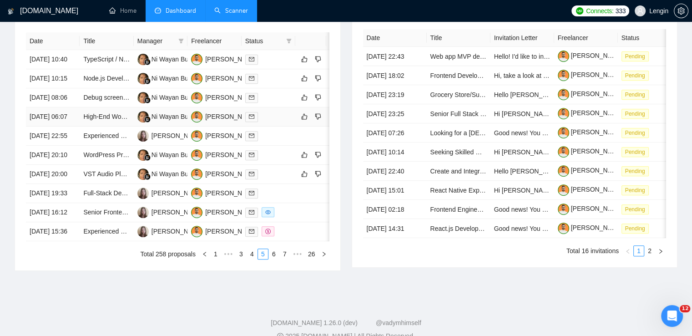
click at [114, 127] on td "High-End WooCommerce WordPress Cannabis Site Development" at bounding box center [107, 116] width 54 height 19
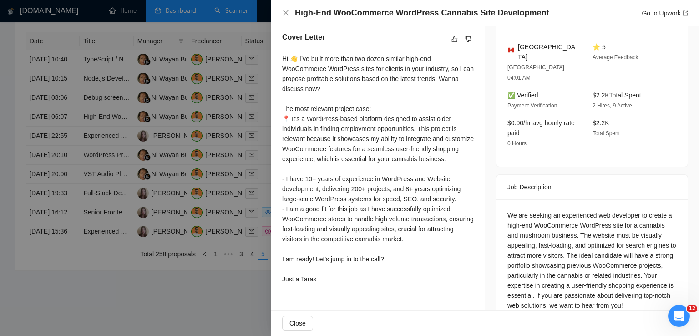
scroll to position [260, 0]
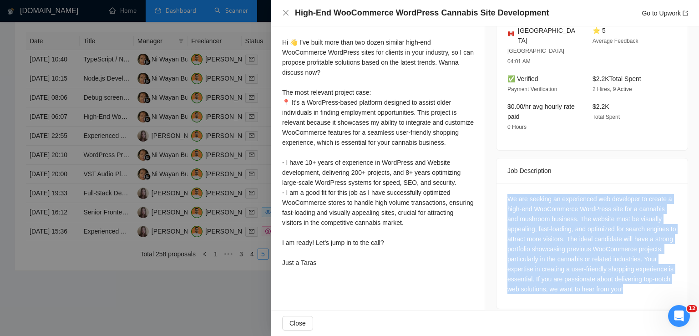
drag, startPoint x: 521, startPoint y: 278, endPoint x: 489, endPoint y: 170, distance: 112.3
click at [489, 170] on div "Job Posting Details Overview [DATE] 05:58 Published Unspecified Hourly Rate Int…" at bounding box center [592, 43] width 214 height 554
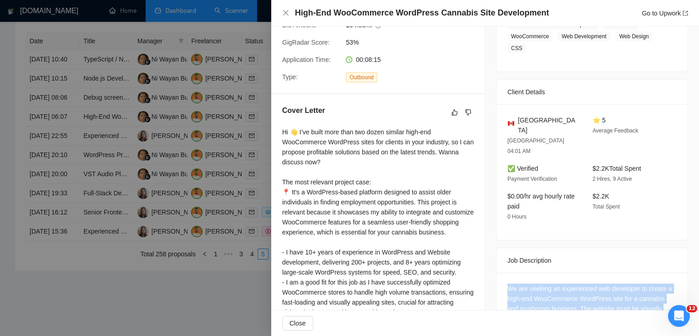
scroll to position [114, 0]
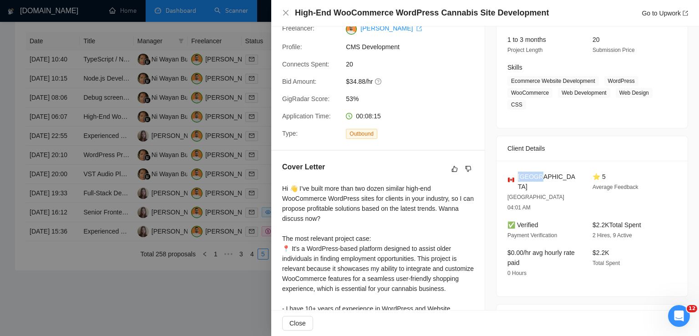
drag, startPoint x: 540, startPoint y: 176, endPoint x: 516, endPoint y: 176, distance: 24.1
click at [516, 176] on div "[GEOGRAPHIC_DATA]" at bounding box center [542, 182] width 71 height 20
drag, startPoint x: 603, startPoint y: 81, endPoint x: 519, endPoint y: 102, distance: 86.4
click at [519, 102] on span "Ecommerce Website Development WordPress WooCommerce Web Development Web Design …" at bounding box center [585, 93] width 156 height 34
drag, startPoint x: 593, startPoint y: 82, endPoint x: 503, endPoint y: 84, distance: 90.1
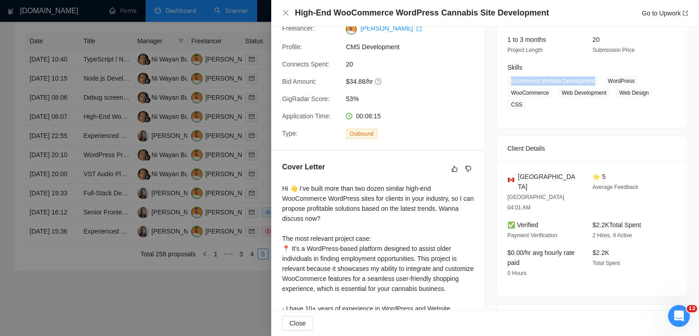
click at [504, 84] on div "Skills Ecommerce Website Development WordPress WooCommerce Web Development Web …" at bounding box center [585, 85] width 163 height 47
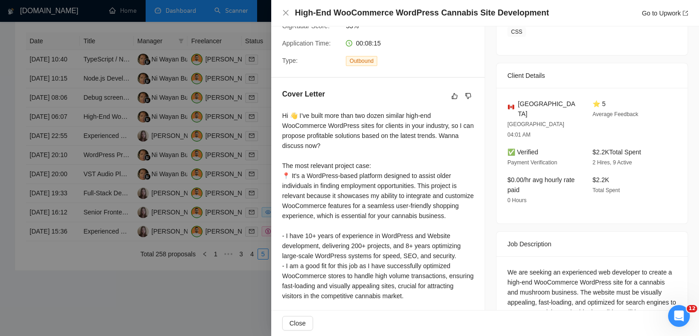
scroll to position [213, 0]
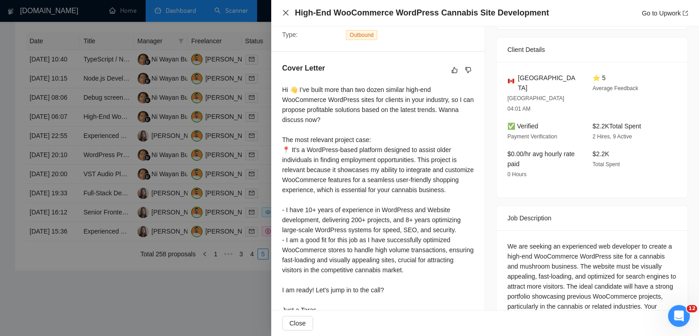
click at [285, 15] on icon "close" at bounding box center [285, 12] width 7 height 7
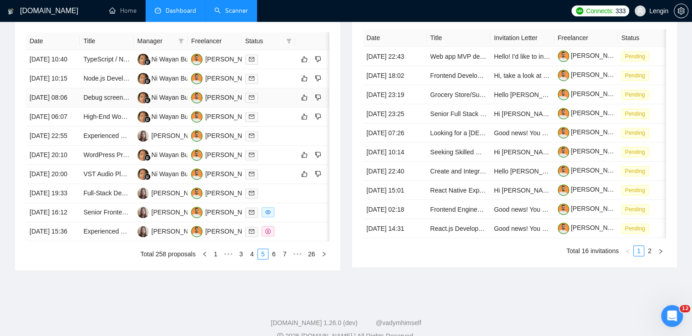
click at [108, 107] on td "Debug screen not scrolling on React Frontend App" at bounding box center [107, 97] width 54 height 19
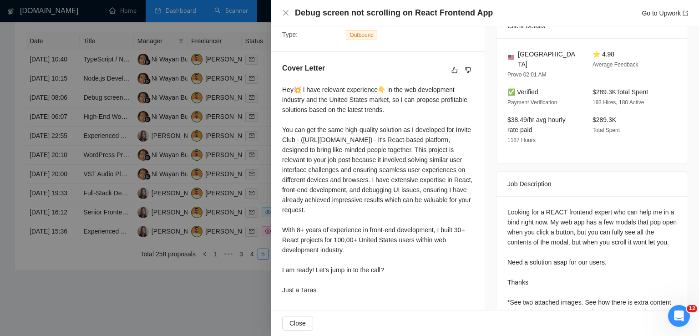
scroll to position [257, 0]
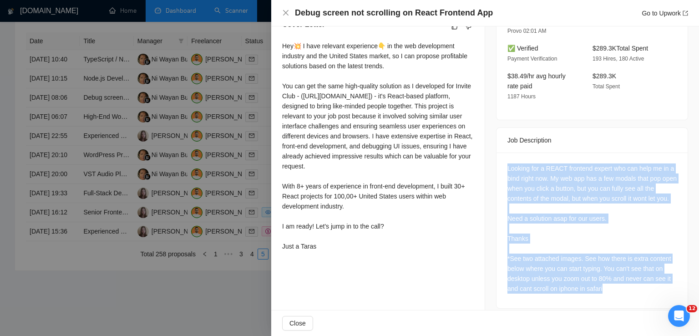
drag, startPoint x: 602, startPoint y: 278, endPoint x: 501, endPoint y: 157, distance: 157.8
click at [501, 157] on div "Looking for a REACT frontend expert who can help me in a bind right now. My web…" at bounding box center [591, 230] width 191 height 156
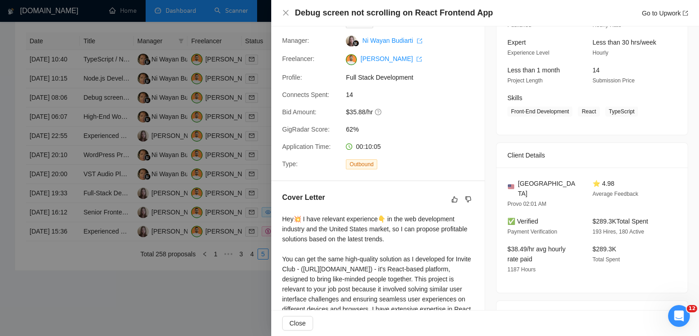
scroll to position [80, 0]
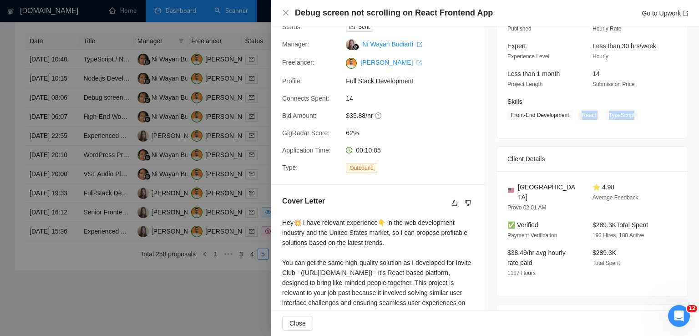
drag, startPoint x: 630, startPoint y: 115, endPoint x: 575, endPoint y: 118, distance: 55.1
click at [575, 118] on span "Front-End Development React TypeScript" at bounding box center [585, 115] width 156 height 10
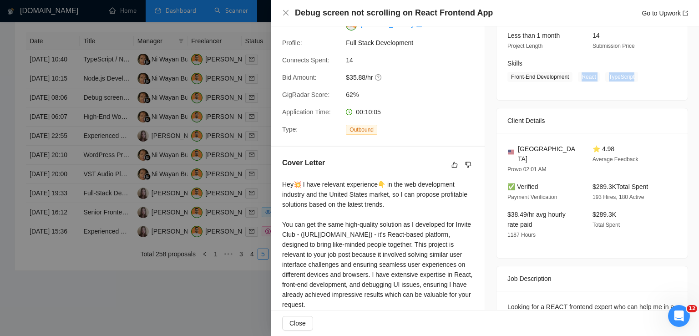
scroll to position [126, 0]
